Goal: Information Seeking & Learning: Learn about a topic

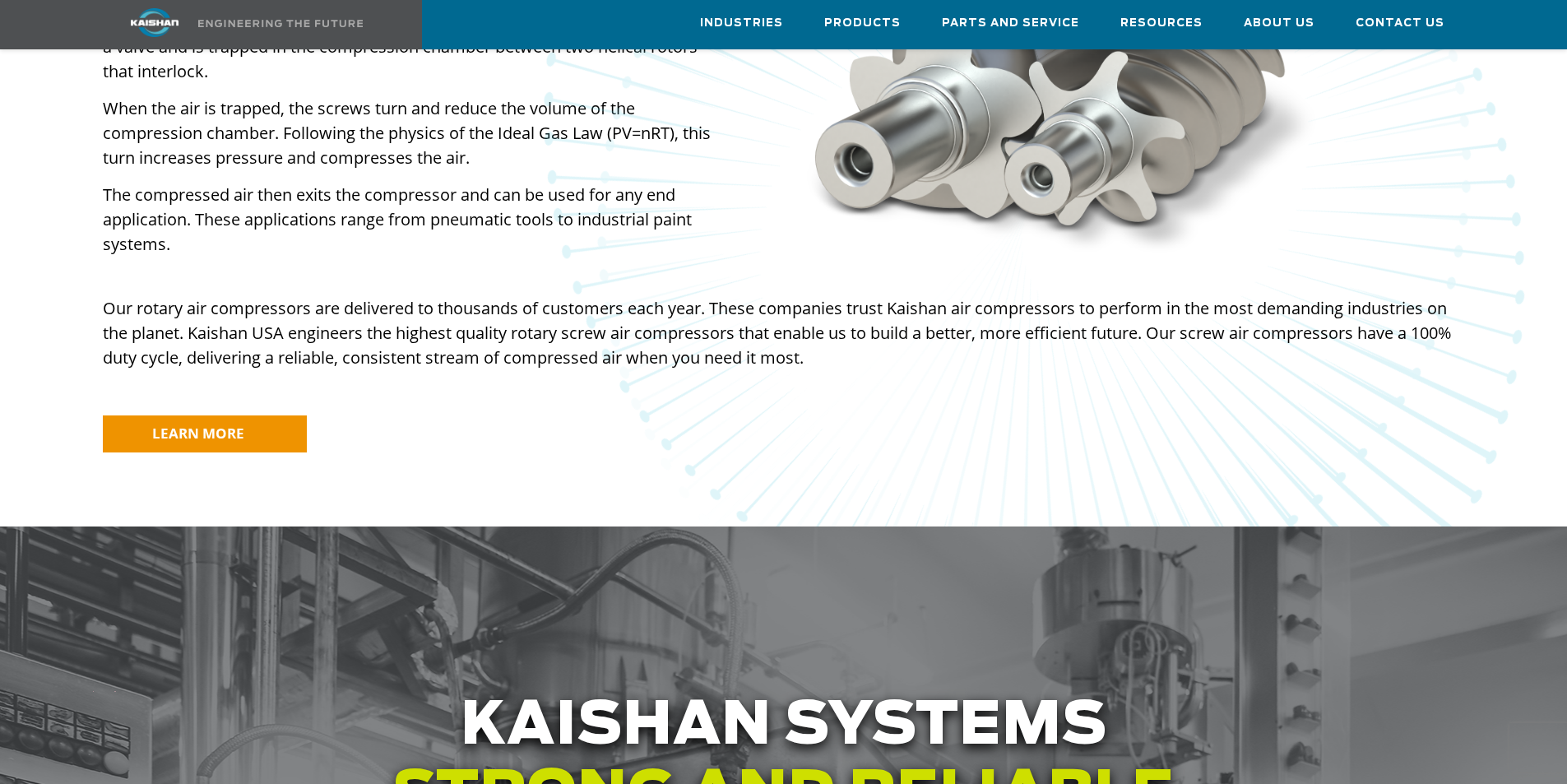
scroll to position [1398, 0]
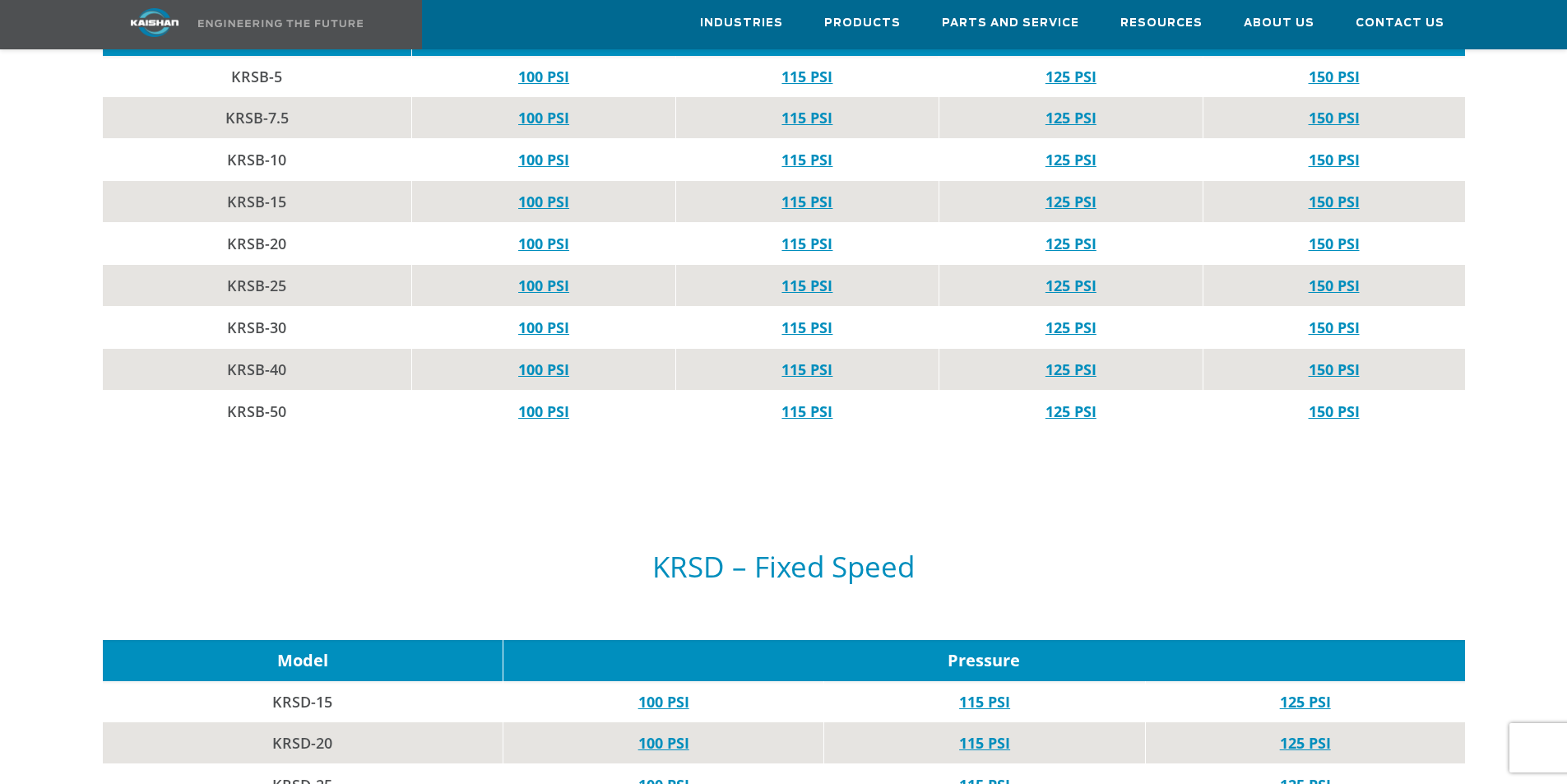
scroll to position [904, 0]
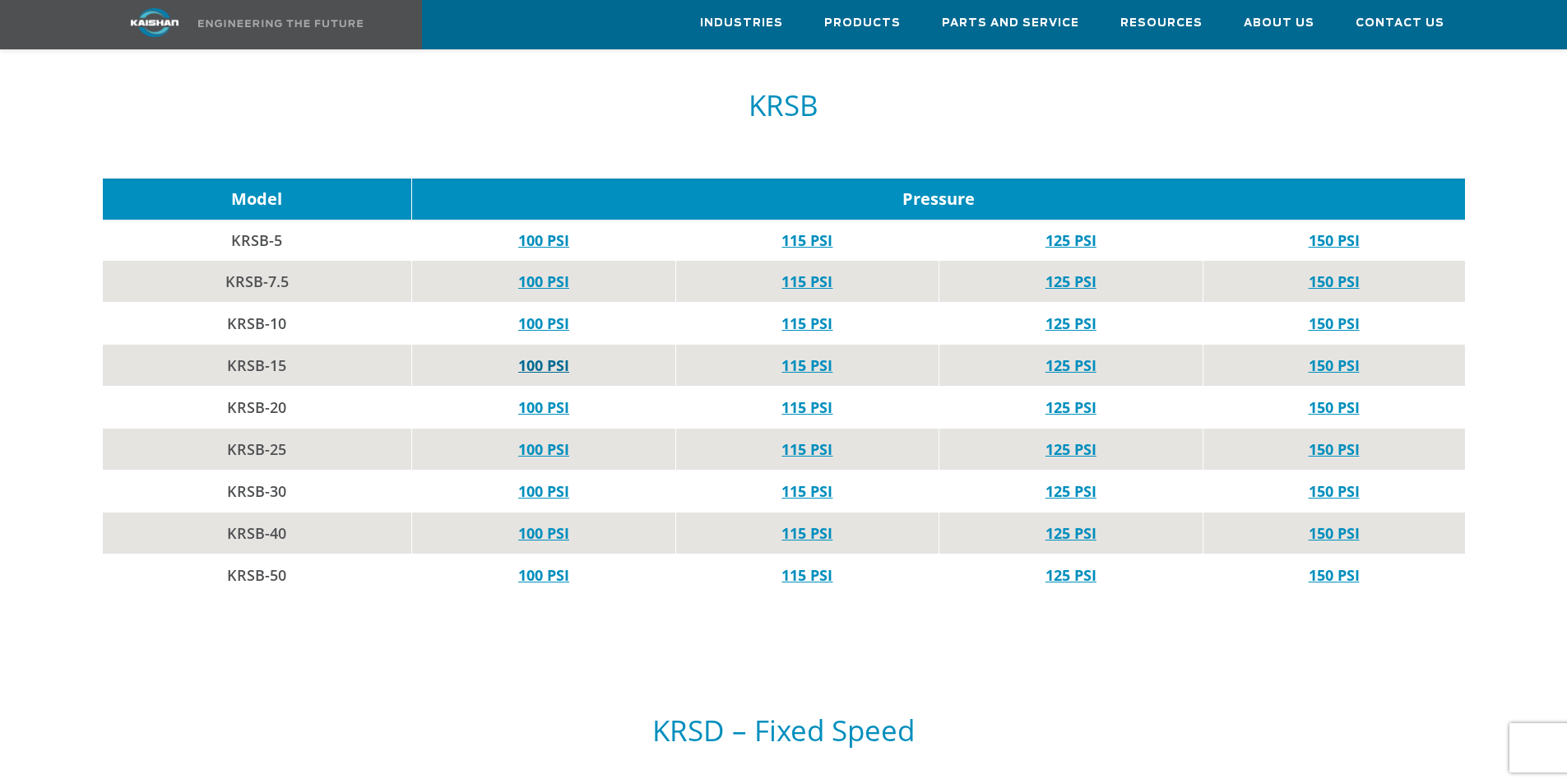
click at [543, 355] on link "100 PSI" at bounding box center [544, 365] width 51 height 20
click at [560, 397] on link "100 PSI" at bounding box center [544, 407] width 51 height 20
click at [1331, 397] on link "150 PSI" at bounding box center [1334, 407] width 51 height 20
click at [813, 397] on link "115 PSI" at bounding box center [807, 407] width 51 height 20
click at [540, 481] on link "100 PSI" at bounding box center [544, 491] width 51 height 20
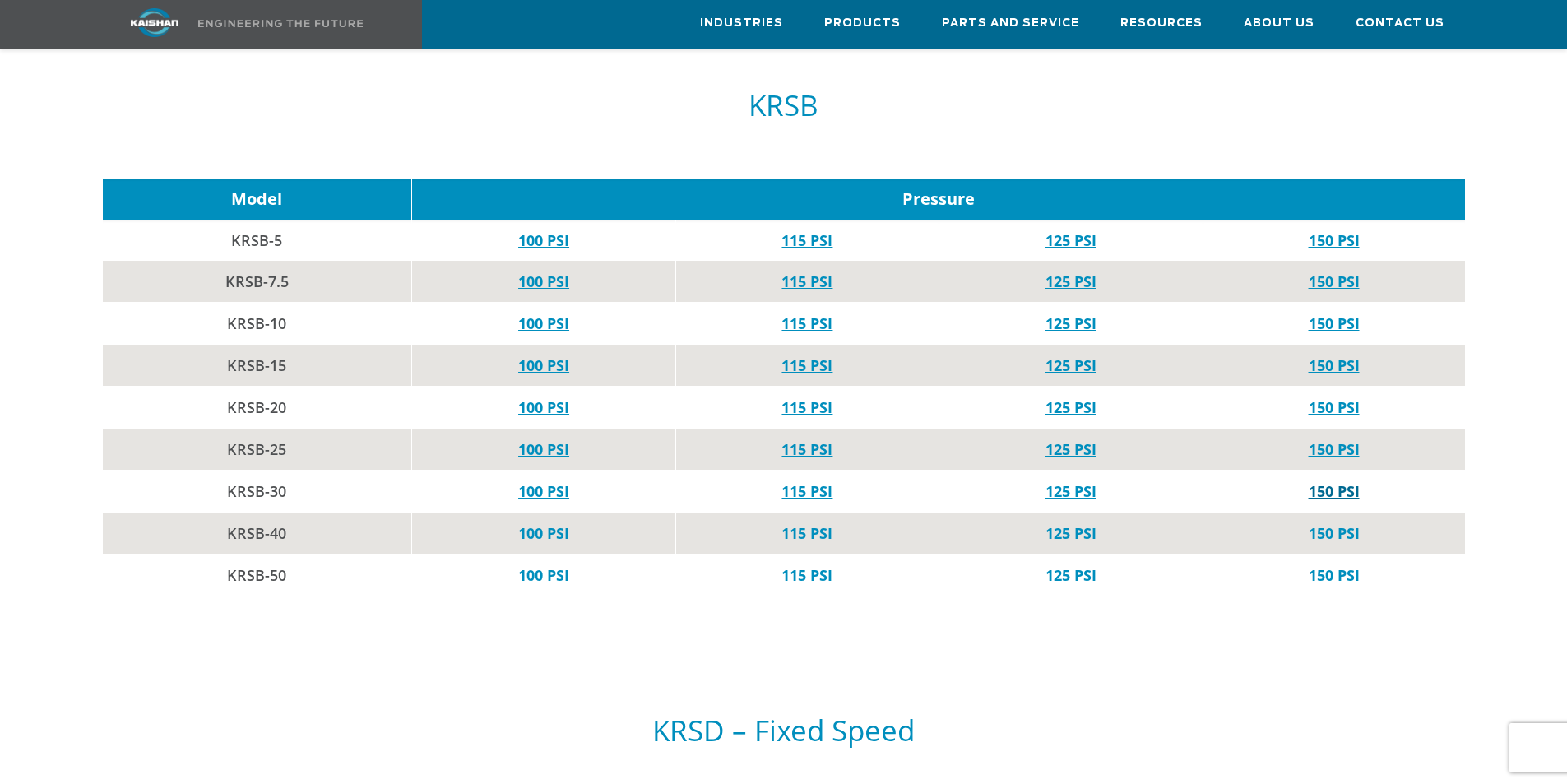
click at [1321, 481] on link "150 PSI" at bounding box center [1334, 491] width 51 height 20
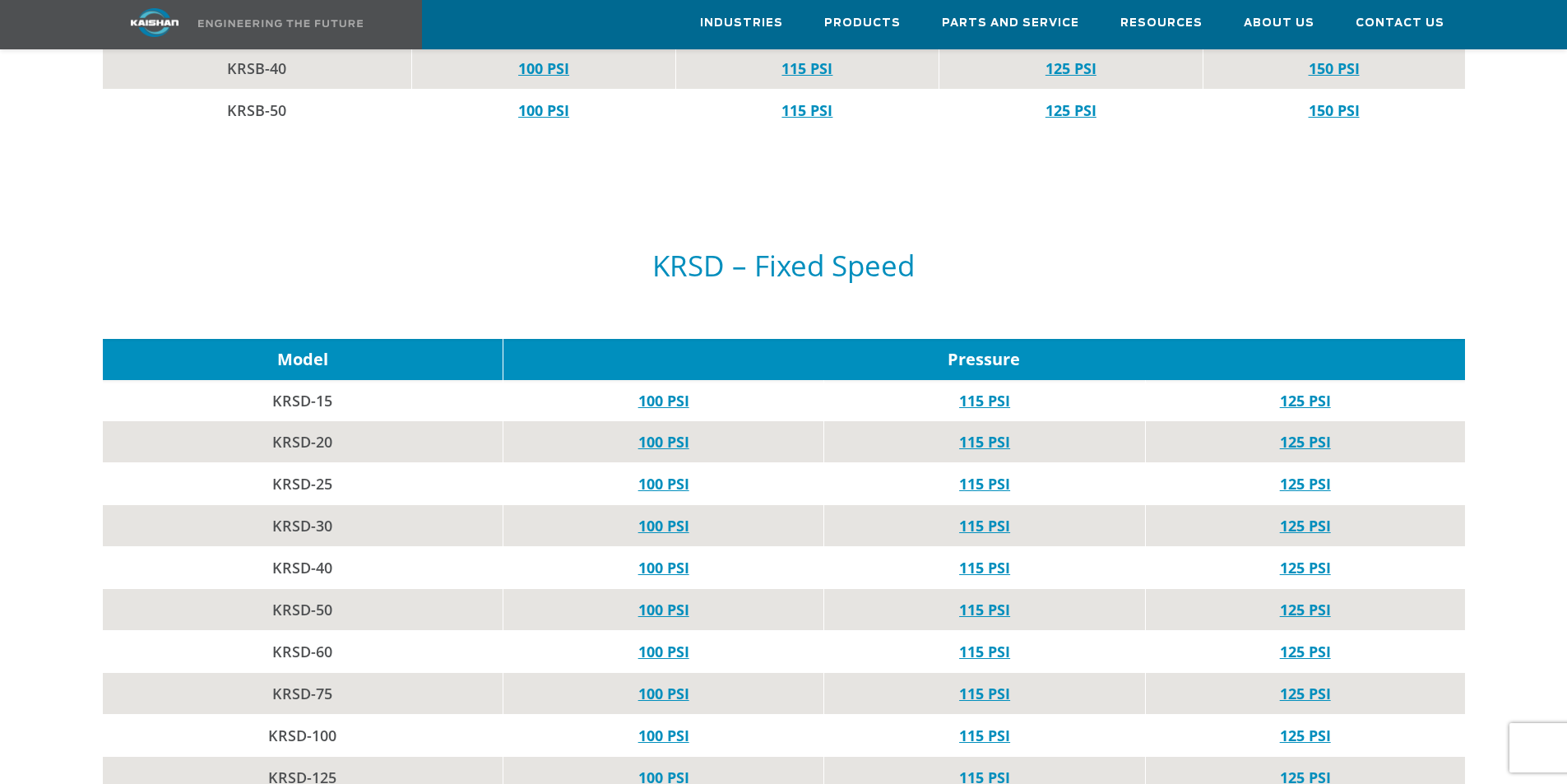
scroll to position [1398, 0]
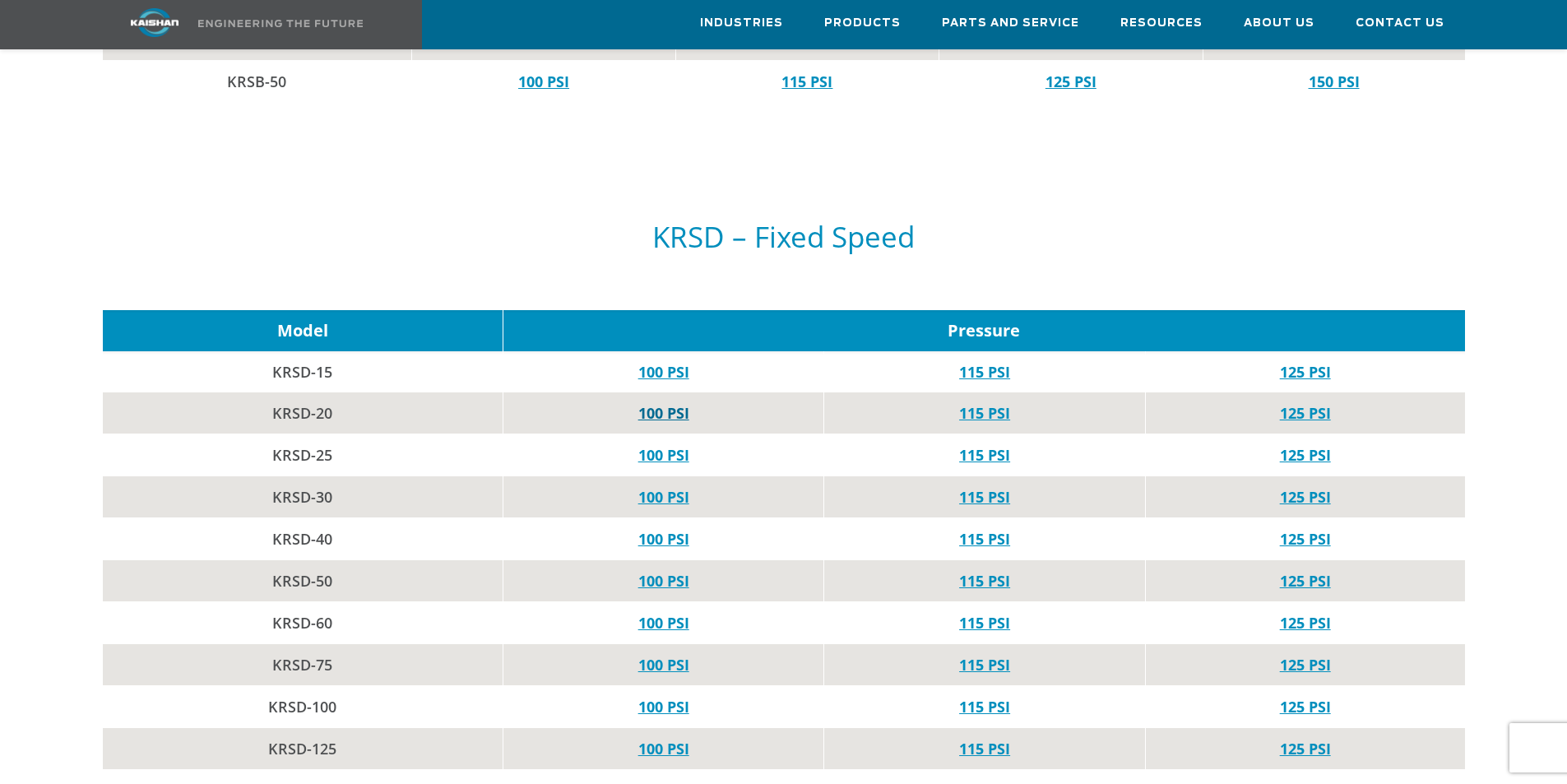
click at [671, 403] on link "100 PSI" at bounding box center [664, 413] width 51 height 20
click at [1299, 403] on link "125 PSI" at bounding box center [1306, 413] width 51 height 20
